Goal: Information Seeking & Learning: Learn about a topic

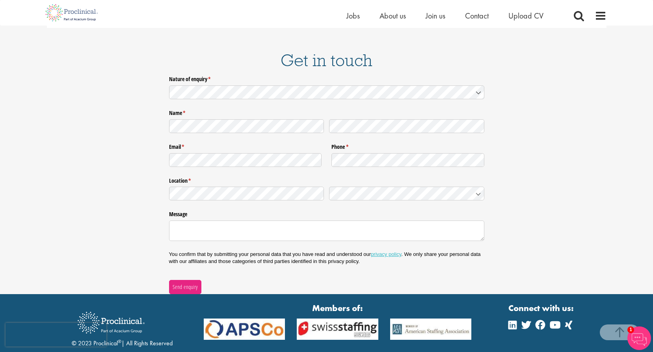
scroll to position [1089, 0]
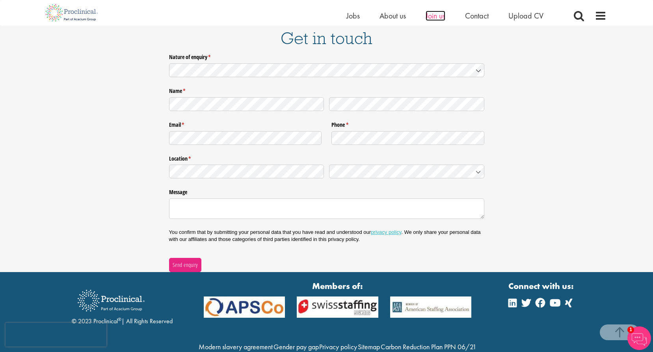
click at [432, 15] on span "Join us" at bounding box center [436, 16] width 20 height 10
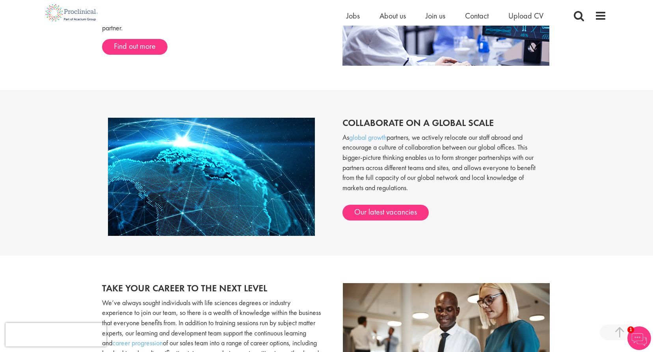
scroll to position [749, 0]
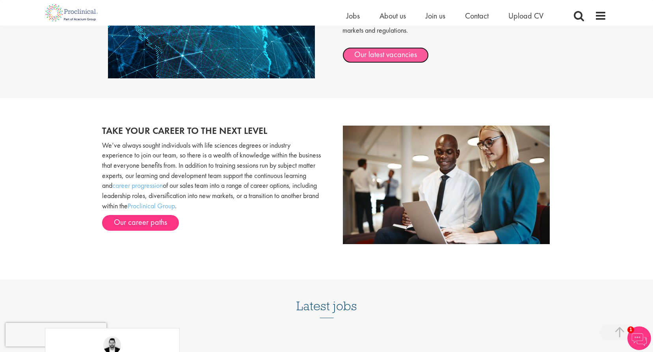
click at [383, 57] on link "Our latest vacancies" at bounding box center [386, 55] width 86 height 16
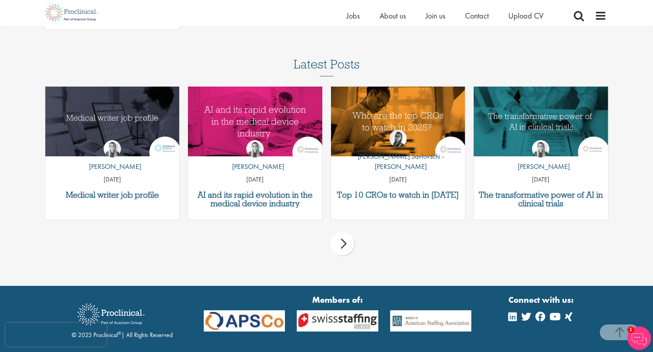
scroll to position [1232, 0]
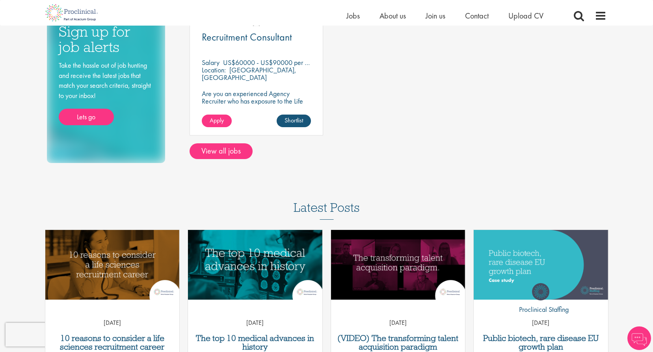
scroll to position [118, 0]
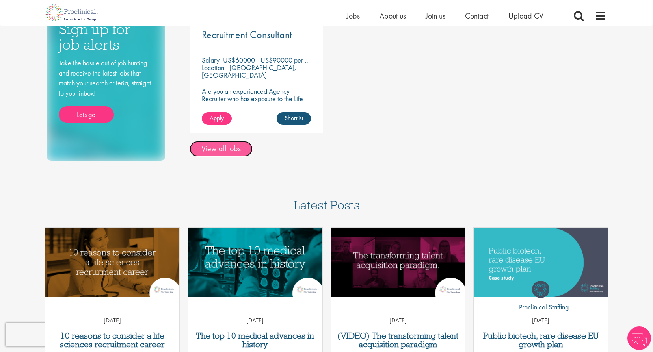
click at [231, 153] on link "View all jobs" at bounding box center [221, 149] width 63 height 16
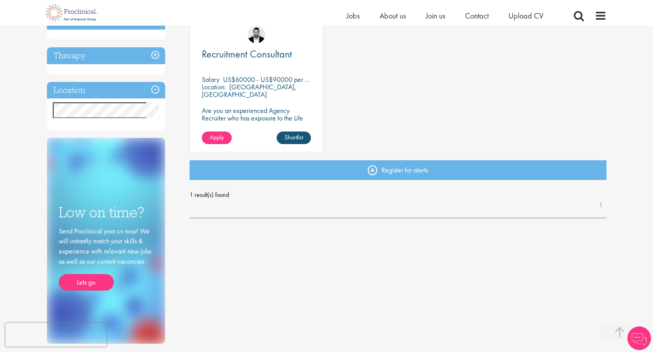
scroll to position [39, 0]
